Goal: Task Accomplishment & Management: Use online tool/utility

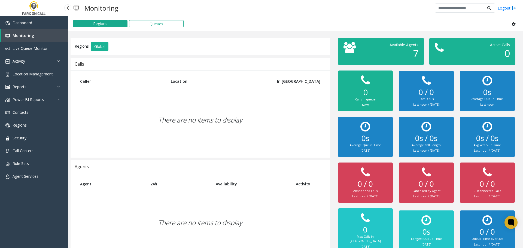
click at [36, 59] on link "Activity" at bounding box center [34, 61] width 68 height 13
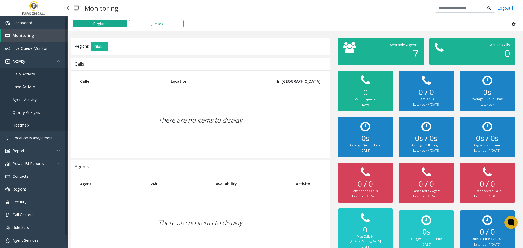
click at [28, 93] on link "Lane Activity" at bounding box center [34, 86] width 68 height 13
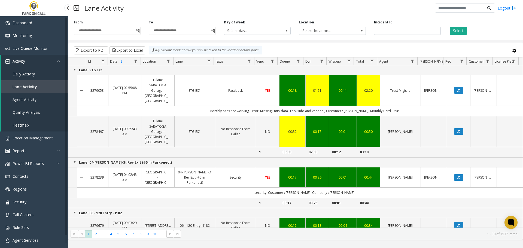
click at [25, 99] on span "Agent Activity" at bounding box center [25, 99] width 24 height 5
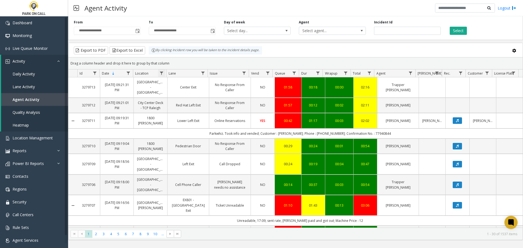
click at [162, 74] on span "Data table" at bounding box center [161, 73] width 4 height 4
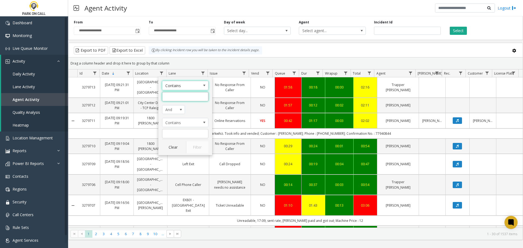
click at [175, 96] on input "Location Filter" at bounding box center [185, 96] width 46 height 9
type input "**********"
click button "Filter" at bounding box center [197, 147] width 22 height 12
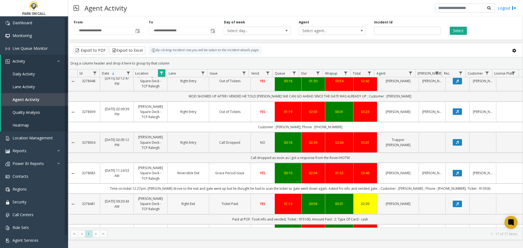
scroll to position [256, 0]
